Goal: Information Seeking & Learning: Learn about a topic

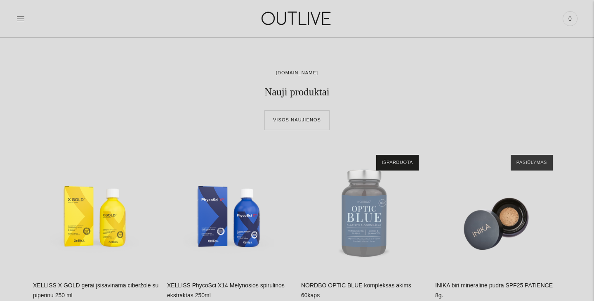
scroll to position [265, 0]
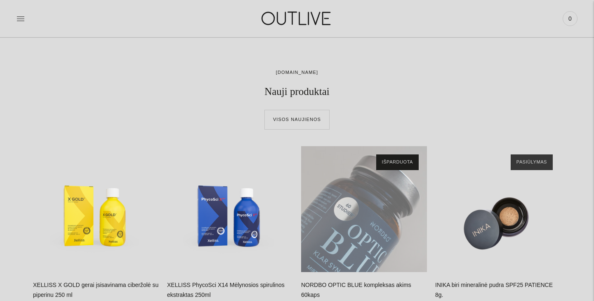
click at [358, 196] on div "NORDBO OPTIC BLUE kompleksas akims 60kaps\a" at bounding box center [364, 209] width 126 height 126
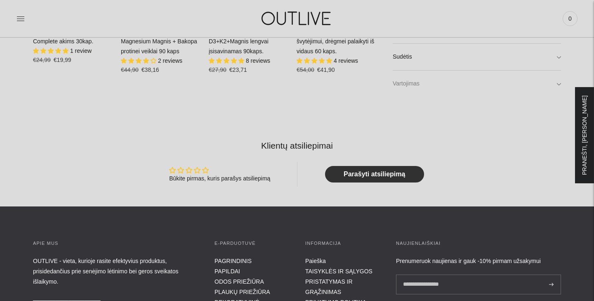
scroll to position [575, 0]
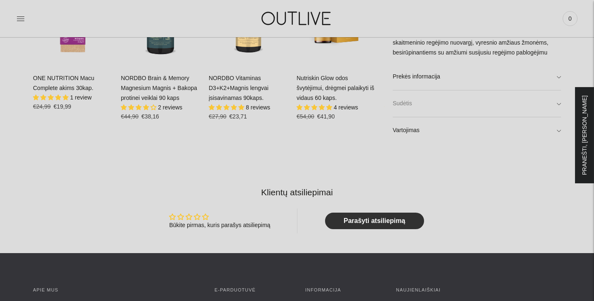
click at [444, 103] on link "Sudėtis" at bounding box center [477, 103] width 168 height 26
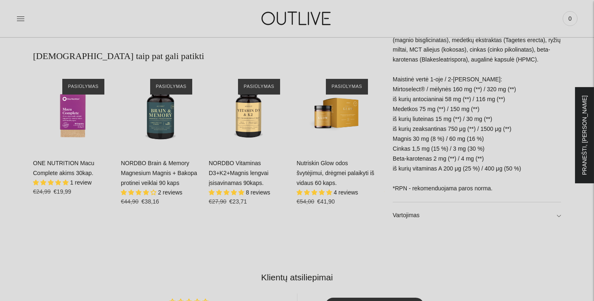
scroll to position [443, 0]
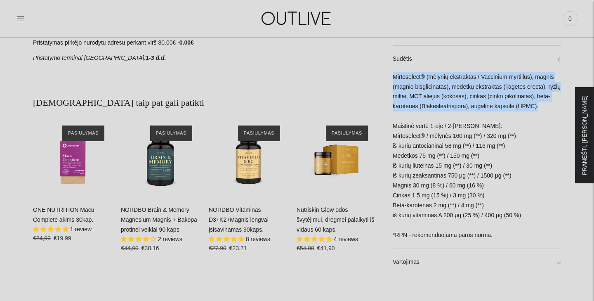
drag, startPoint x: 393, startPoint y: 78, endPoint x: 545, endPoint y: 105, distance: 154.7
click at [545, 105] on div "Mirtoselect® (mėlynių ekstraktas / Vaccinium myrtillus), magnis (magnio bisglic…" at bounding box center [477, 160] width 168 height 176
copy div "Mirtoselect® (mėlynių ekstraktas / Vaccinium myrtillus), magnis (magnio bisglic…"
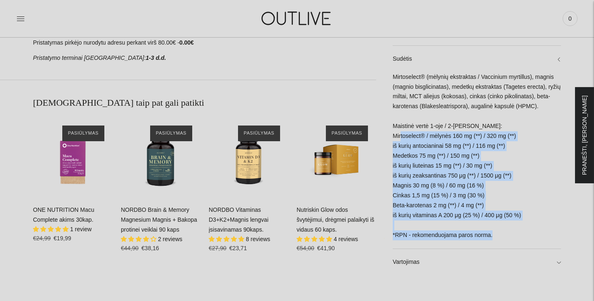
drag, startPoint x: 393, startPoint y: 136, endPoint x: 509, endPoint y: 236, distance: 153.2
click at [509, 236] on div "Mirtoselect® (mėlynių ekstraktas / Vaccinium myrtillus), magnis (magnio bisglic…" at bounding box center [477, 160] width 168 height 176
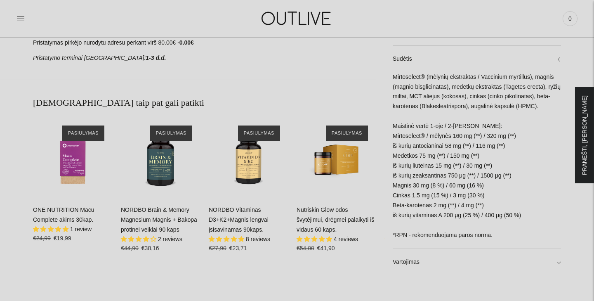
click at [464, 202] on div "Mirtoselect® (mėlynių ekstraktas / Vaccinium myrtillus), magnis (magnio bisglic…" at bounding box center [477, 160] width 168 height 176
drag, startPoint x: 393, startPoint y: 135, endPoint x: 527, endPoint y: 214, distance: 155.1
click at [527, 214] on div "Mirtoselect® (mėlynių ekstraktas / Vaccinium myrtillus), magnis (magnio bisglic…" at bounding box center [477, 160] width 168 height 176
copy div "Mirtoselect® / mėlynės 160 mg (**) / 320 mg (**) iš kurių antocianinai 58 mg (*…"
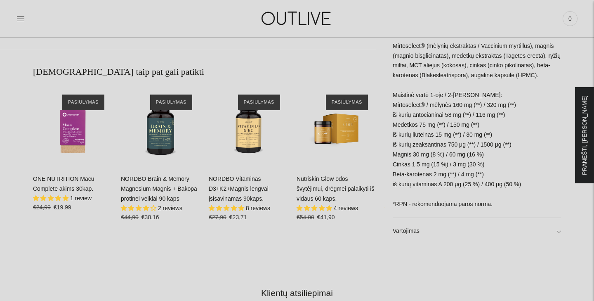
scroll to position [481, 0]
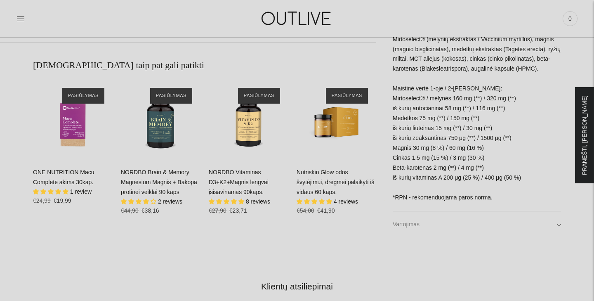
click at [404, 224] on link "Vartojimas" at bounding box center [477, 224] width 168 height 26
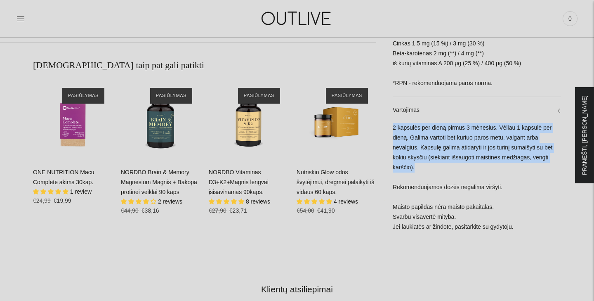
drag, startPoint x: 393, startPoint y: 127, endPoint x: 420, endPoint y: 168, distance: 49.8
click at [420, 168] on div "2 kapsulės per dieną pirmus 3 mėnesius. Vėliau 1 kapsulė per dieną. Galima vart…" at bounding box center [477, 181] width 168 height 117
copy div "2 kapsulės per dieną pirmus 3 mėnesius. Vėliau 1 kapsulė per dieną. Galima vart…"
